Goal: Task Accomplishment & Management: Use online tool/utility

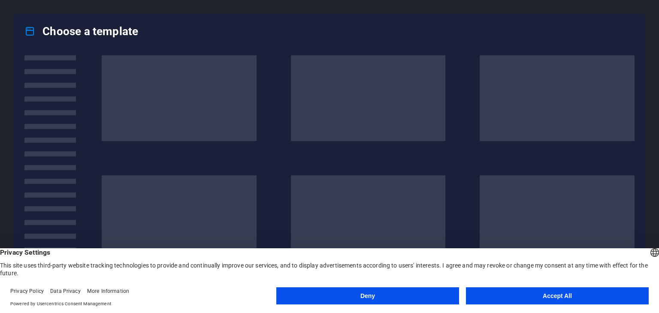
click at [527, 292] on button "Accept All" at bounding box center [557, 296] width 183 height 17
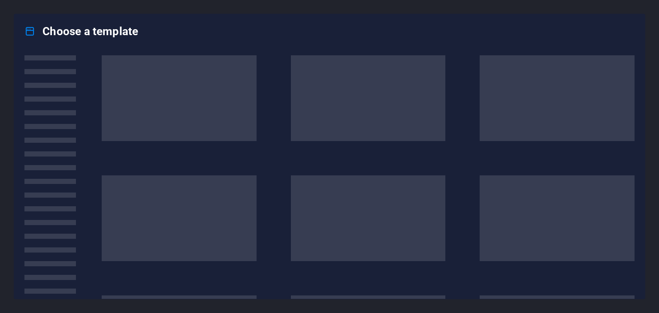
click at [267, 31] on div "Choose a template" at bounding box center [329, 31] width 631 height 34
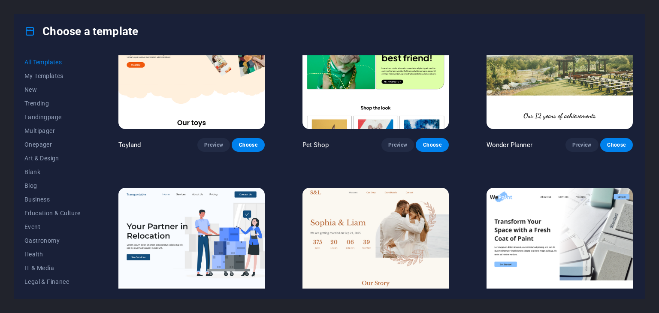
scroll to position [901, 0]
